Goal: Find specific page/section: Find specific page/section

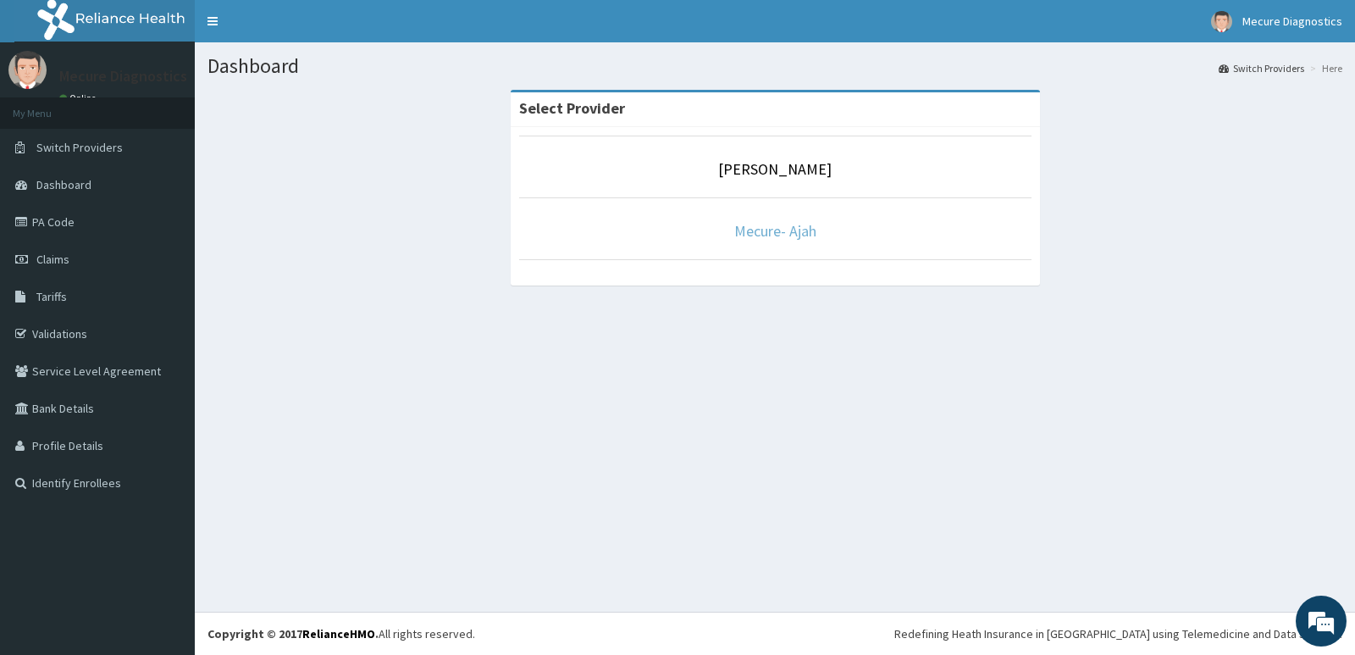
click at [773, 234] on link "Mecure- Ajah" at bounding box center [775, 230] width 82 height 19
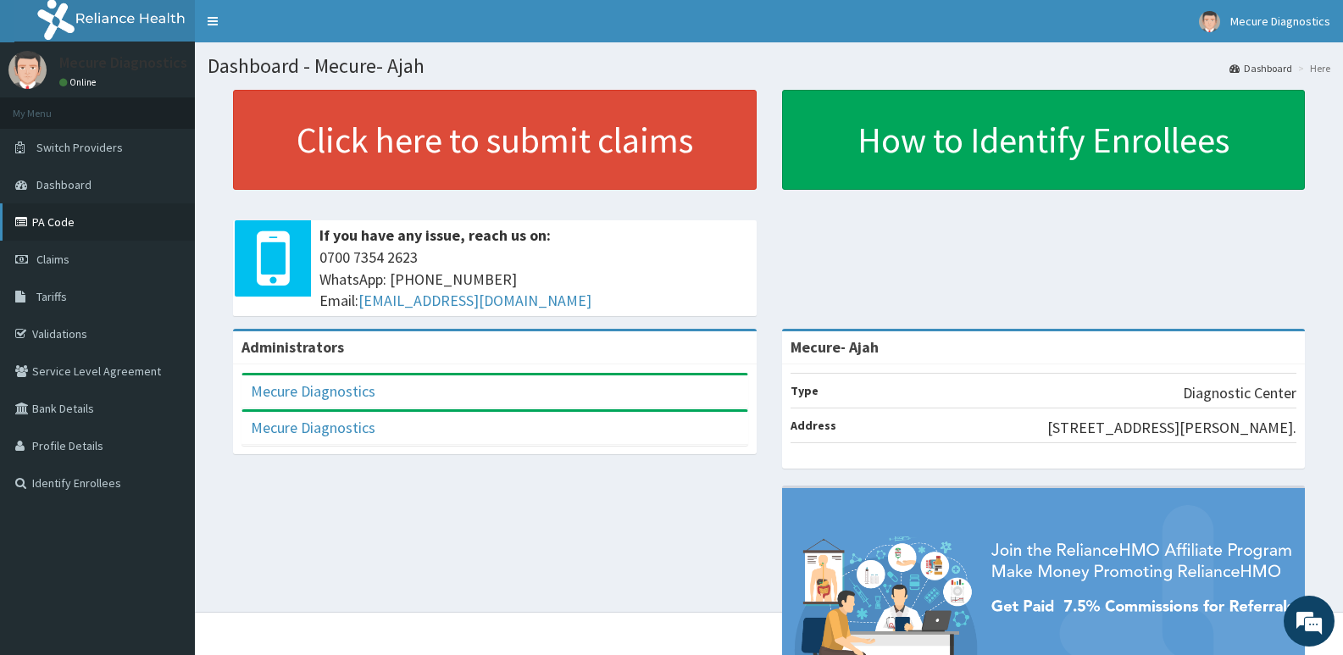
click at [34, 222] on link "PA Code" at bounding box center [97, 221] width 195 height 37
